Goal: Browse casually

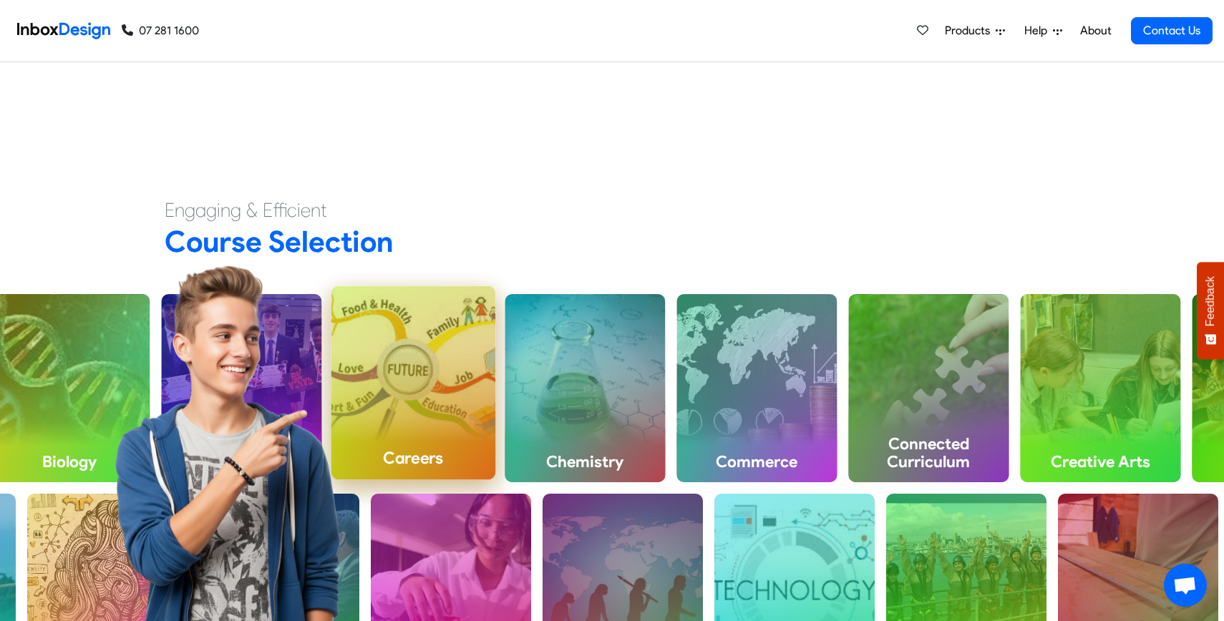
scroll to position [439, 0]
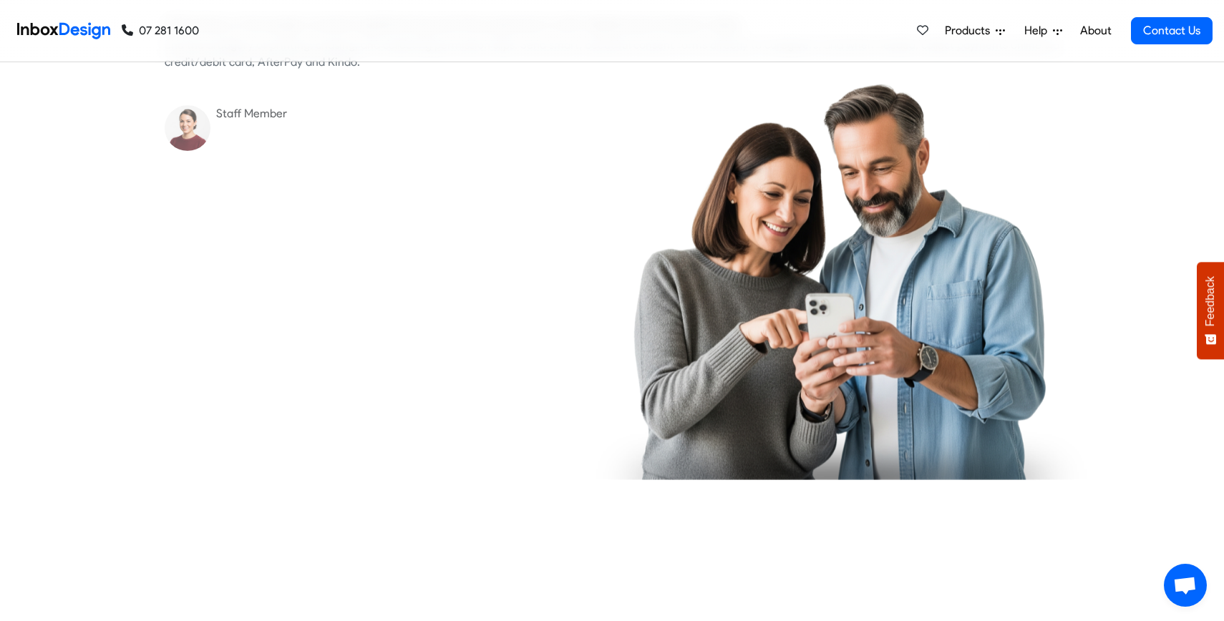
checkbox input "true"
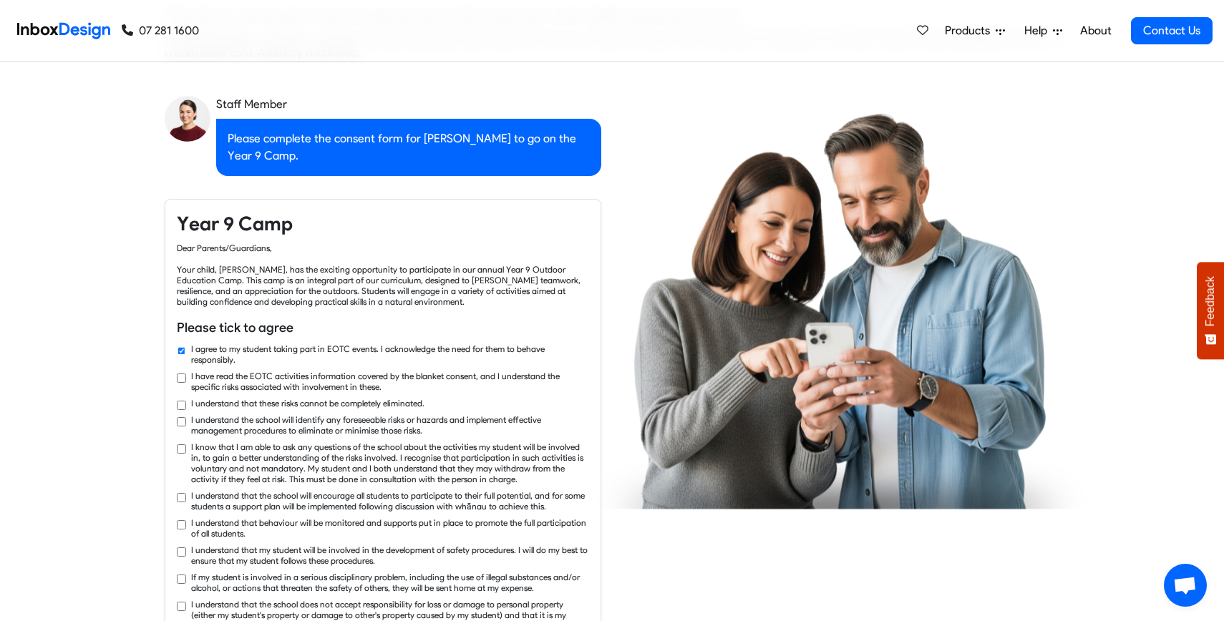
checkbox input "true"
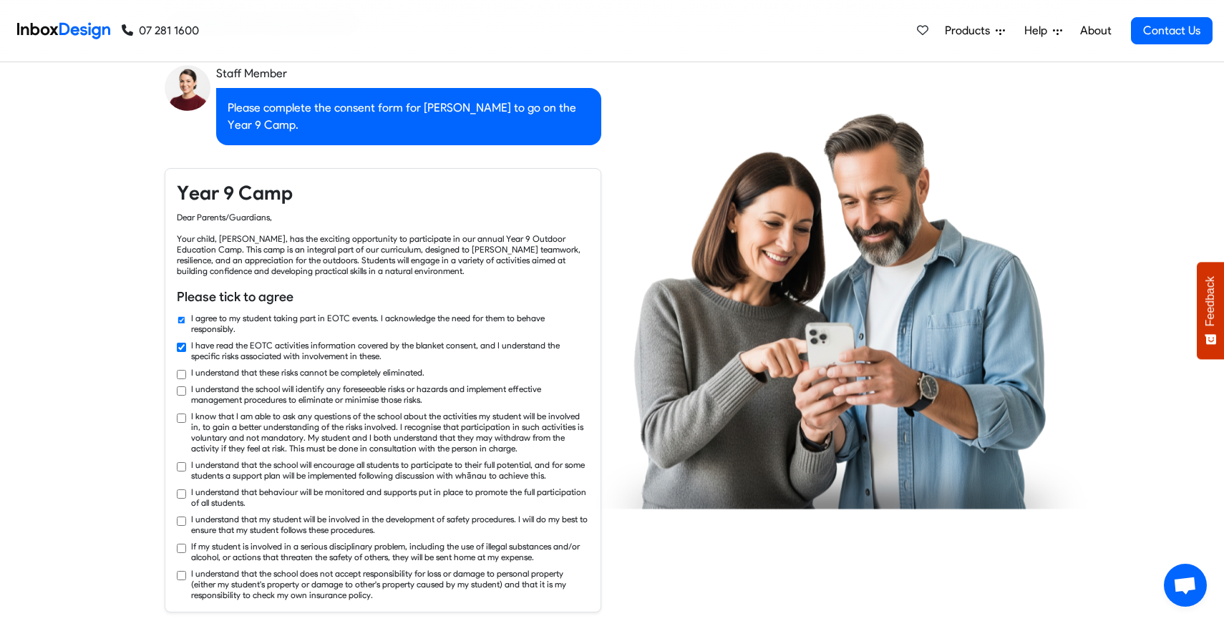
checkbox input "true"
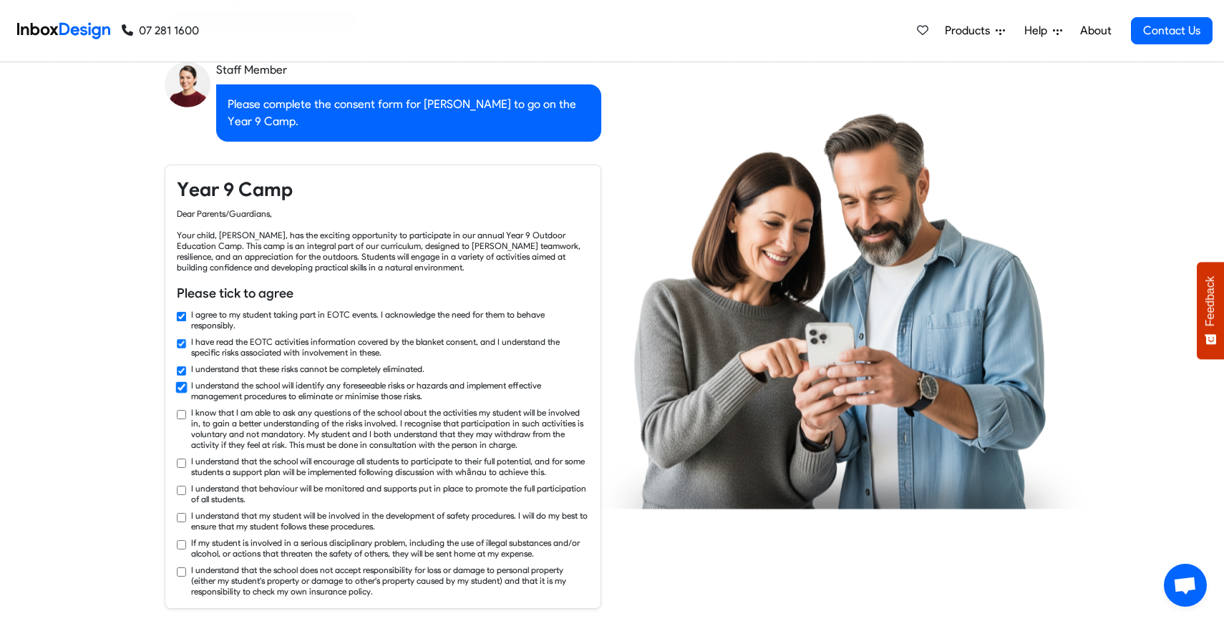
checkbox input "true"
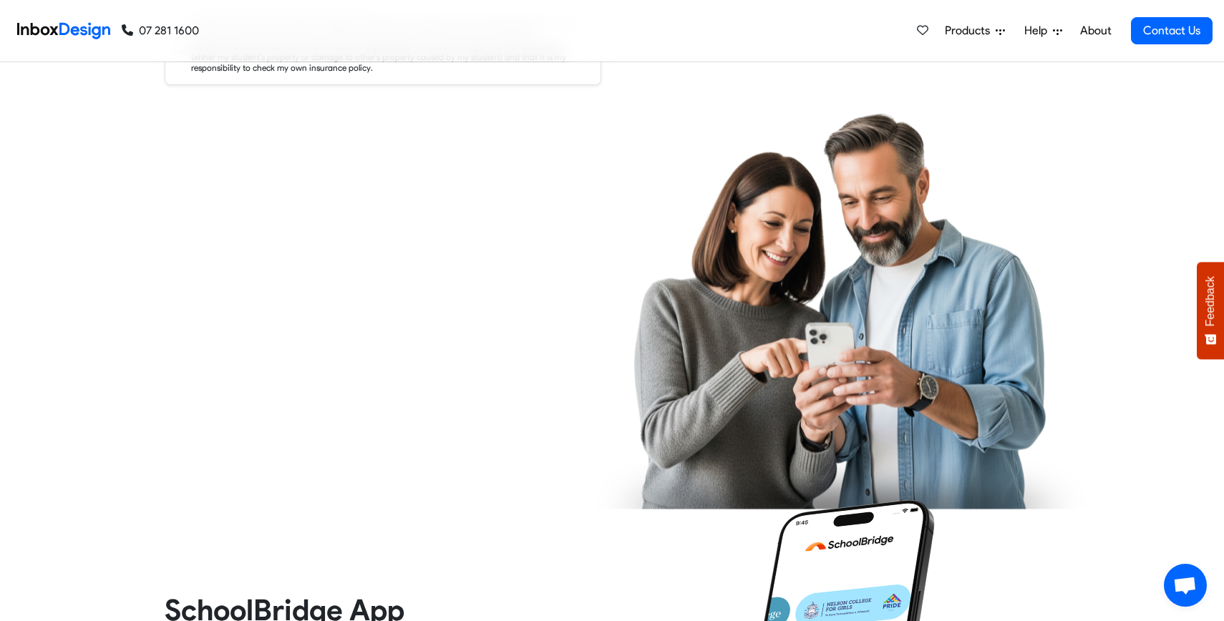
checkbox input "true"
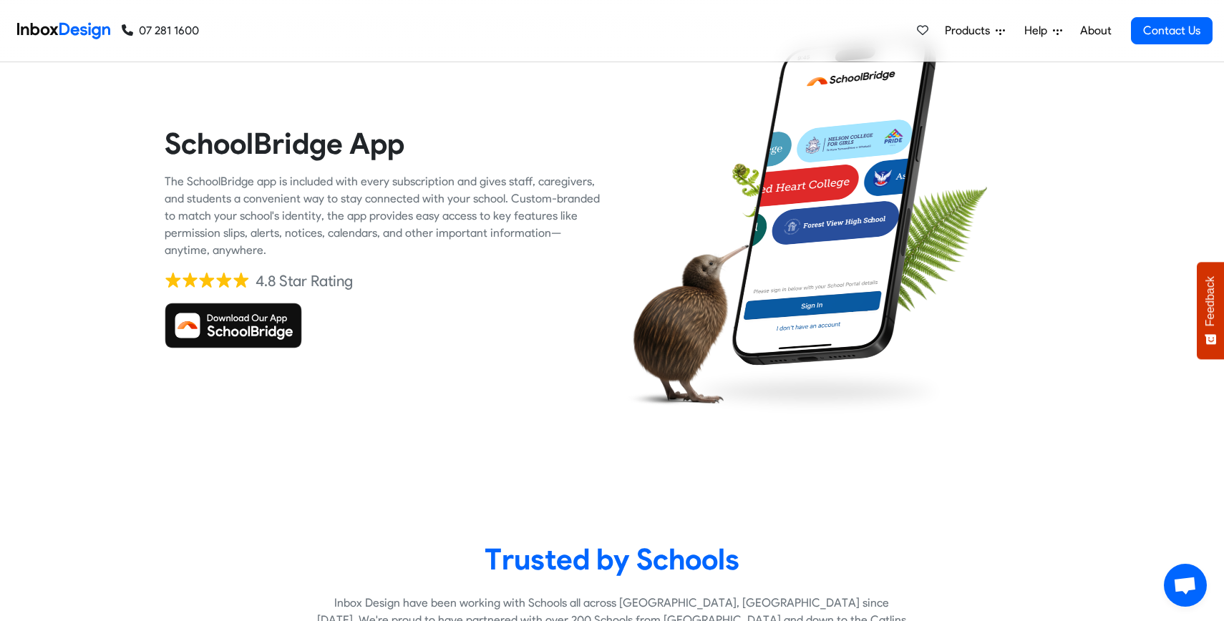
checkbox input "true"
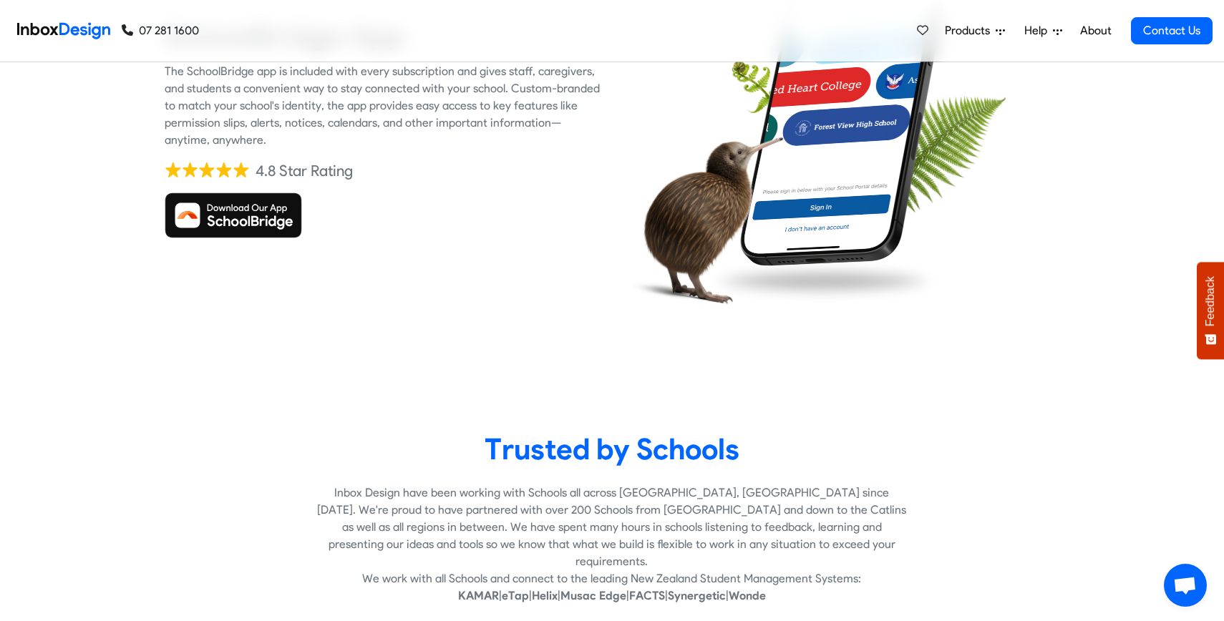
checkbox input "true"
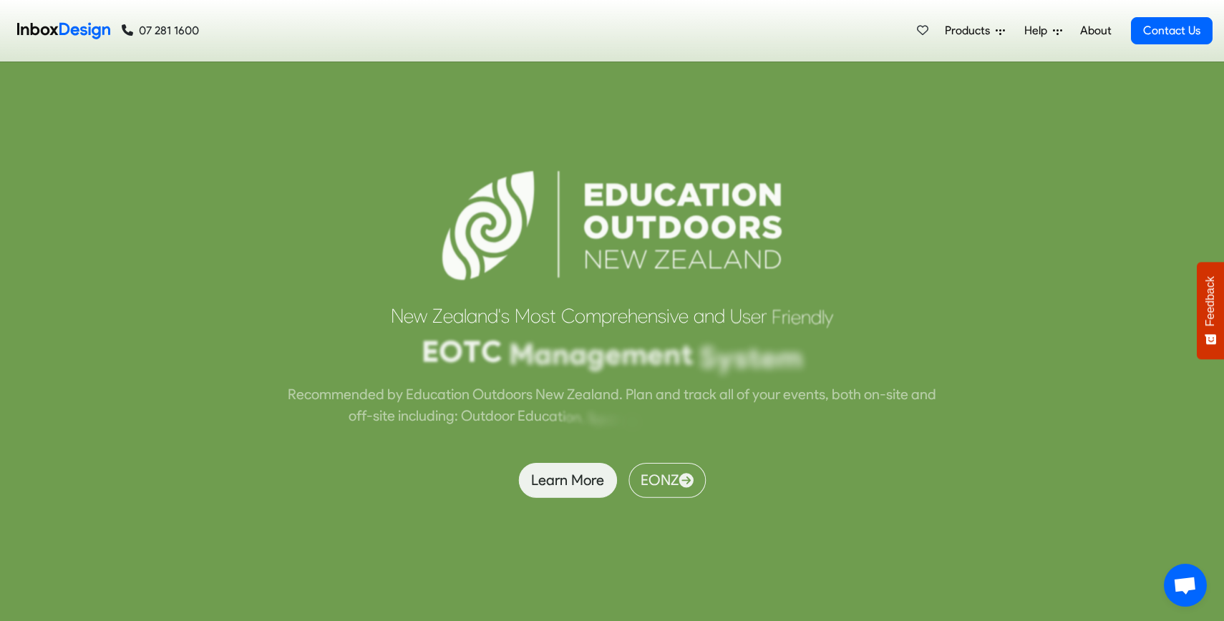
scroll to position [3982, 0]
